Goal: Information Seeking & Learning: Learn about a topic

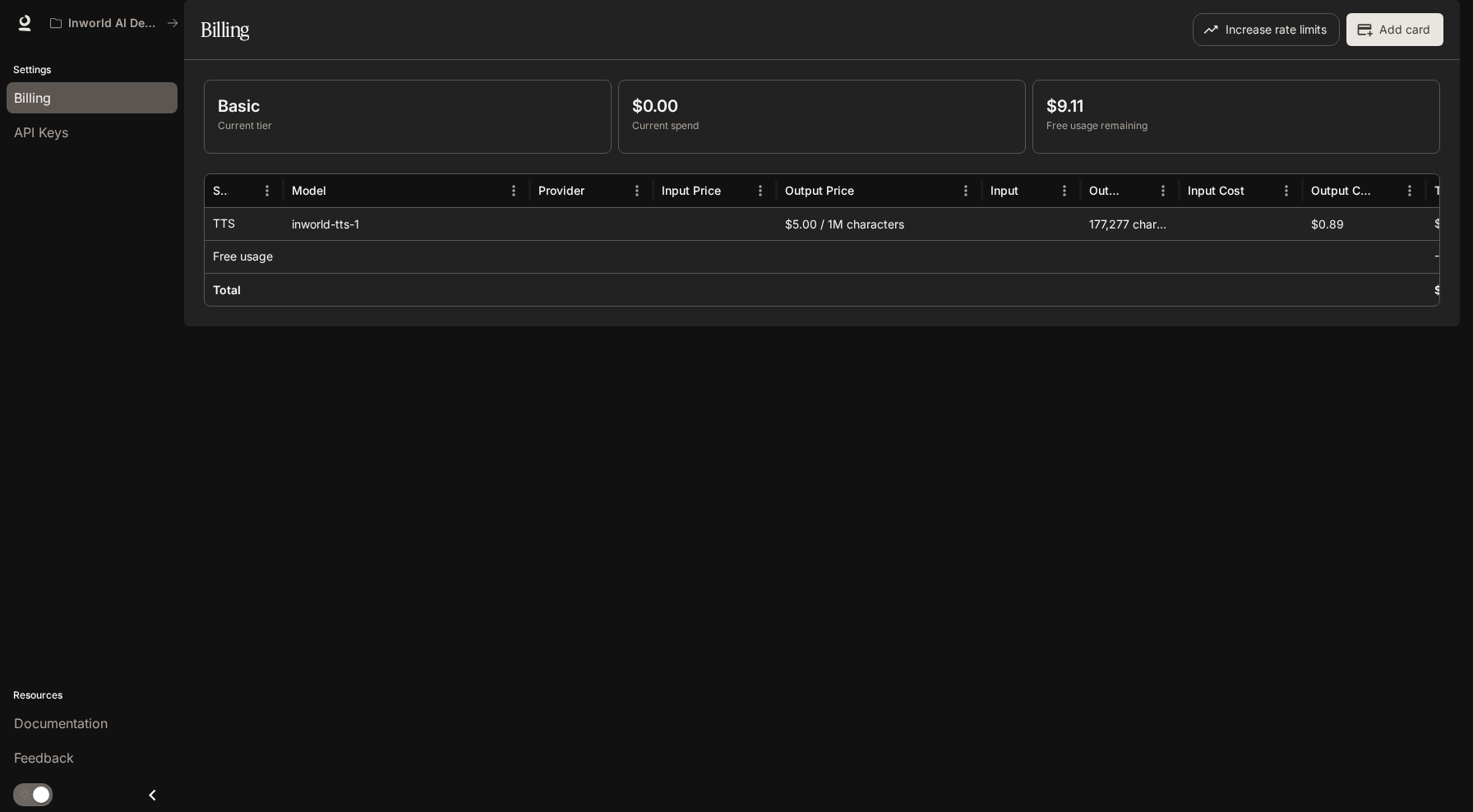
click at [805, 326] on div "Basic Current tier $0.00 Current spend $9.11 Free usage remaining Service Model…" at bounding box center [822, 193] width 1276 height 266
click at [1353, 22] on span "Documentation" at bounding box center [1361, 23] width 82 height 21
